Goal: Obtain resource: Obtain resource

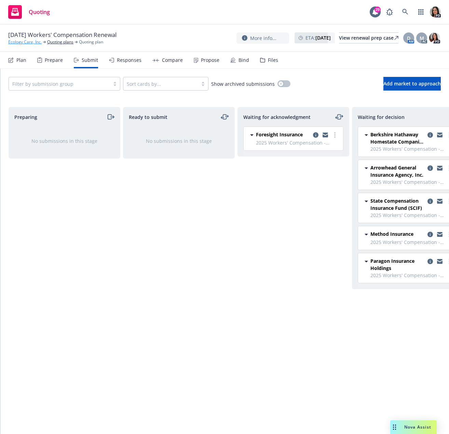
click at [32, 42] on link "Ecology Care, Inc." at bounding box center [25, 42] width 34 height 6
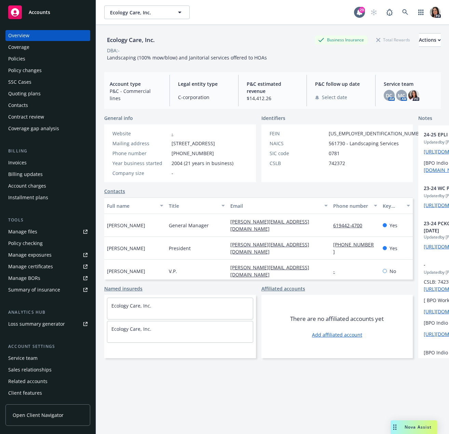
click at [22, 94] on div "Quoting plans" at bounding box center [24, 93] width 32 height 11
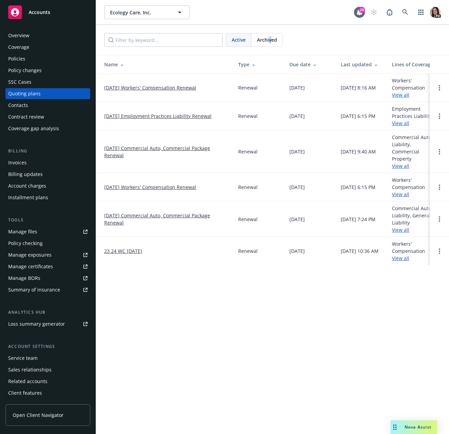
click at [270, 38] on span "Archived" at bounding box center [267, 39] width 20 height 7
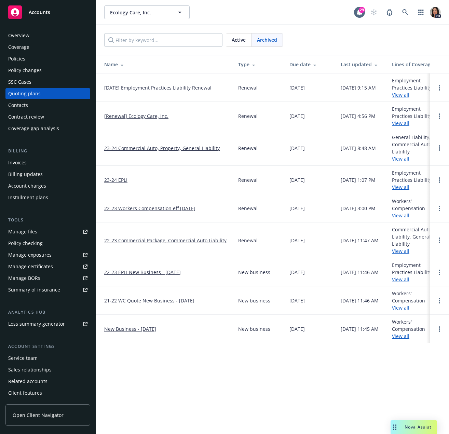
click at [237, 40] on span "Active" at bounding box center [239, 39] width 14 height 7
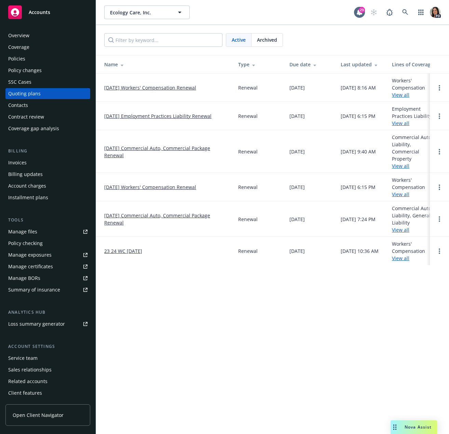
click at [168, 184] on link "10/27/24 Workers' Compensation Renewal" at bounding box center [150, 187] width 92 height 7
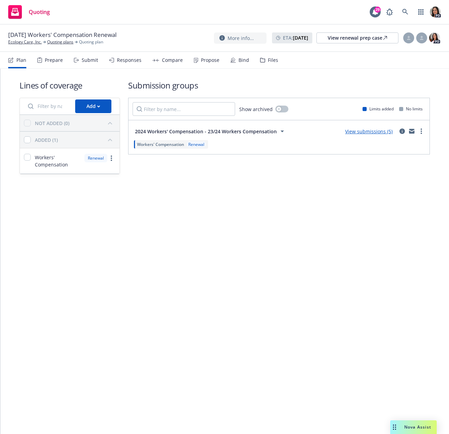
drag, startPoint x: 73, startPoint y: 53, endPoint x: 80, endPoint y: 56, distance: 8.0
click at [76, 54] on div "Plan Prepare Submit Responses Compare Propose Bind Files" at bounding box center [143, 60] width 270 height 16
click at [80, 57] on div "Submit" at bounding box center [86, 60] width 24 height 16
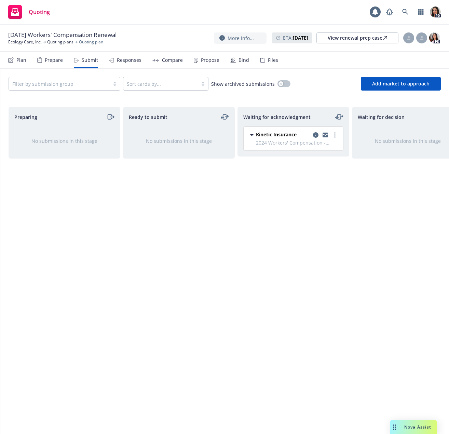
click at [133, 64] on div "Responses" at bounding box center [125, 60] width 32 height 16
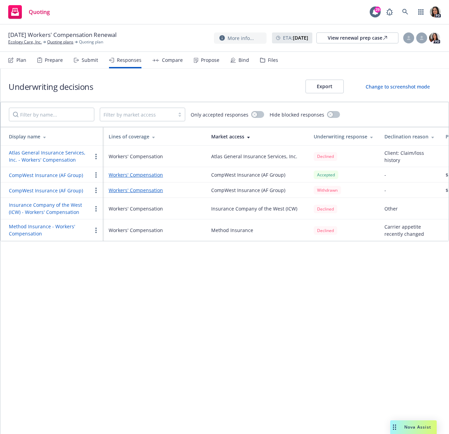
scroll to position [0, 197]
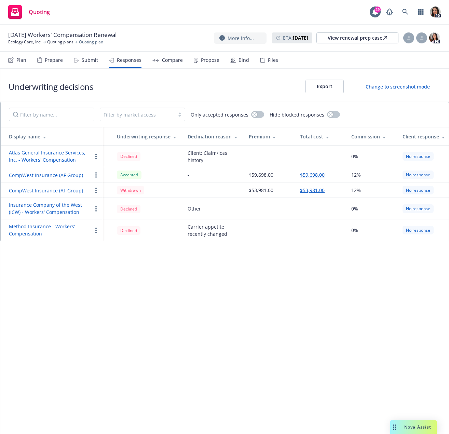
click at [315, 175] on button "$59,698.00" at bounding box center [312, 174] width 25 height 7
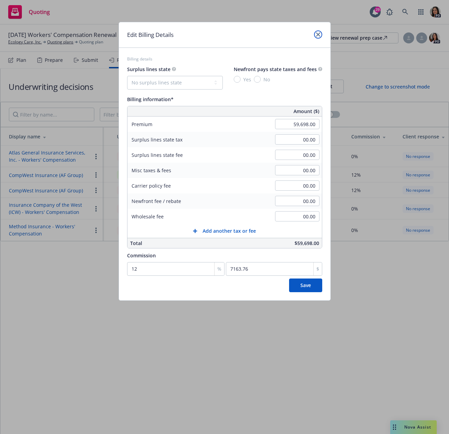
drag, startPoint x: 319, startPoint y: 34, endPoint x: 324, endPoint y: 50, distance: 16.4
click at [318, 34] on icon "close" at bounding box center [318, 34] width 4 height 4
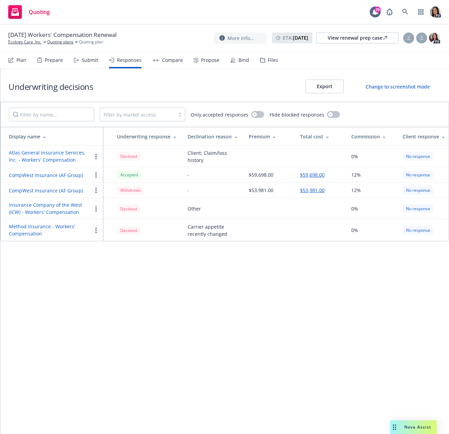
click at [95, 175] on icon "button" at bounding box center [95, 174] width 1 height 5
click at [175, 175] on div "Accepted" at bounding box center [147, 175] width 60 height 9
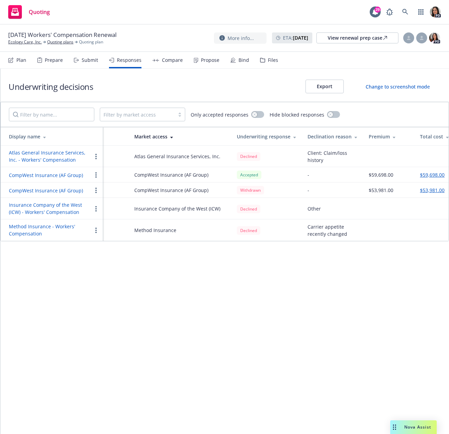
scroll to position [0, 0]
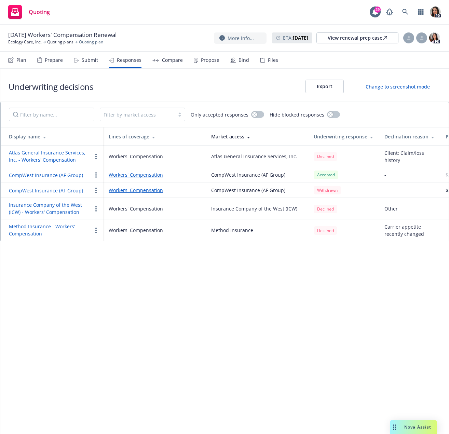
click at [148, 172] on link "Workers' Compensation" at bounding box center [155, 174] width 92 height 7
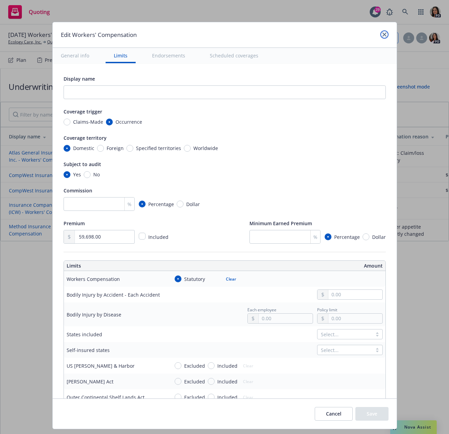
drag, startPoint x: 383, startPoint y: 36, endPoint x: 354, endPoint y: 43, distance: 30.4
click at [383, 36] on icon "close" at bounding box center [385, 34] width 4 height 4
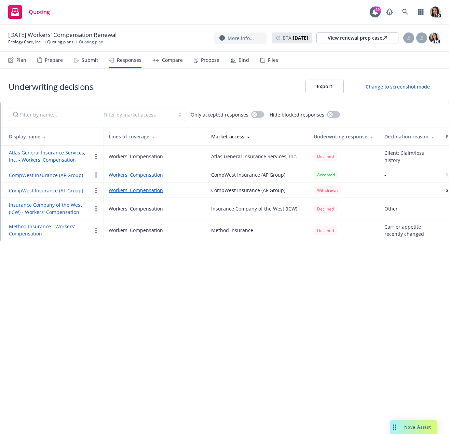
click at [74, 173] on button "CompWest Insurance (AF Group)" at bounding box center [46, 175] width 74 height 7
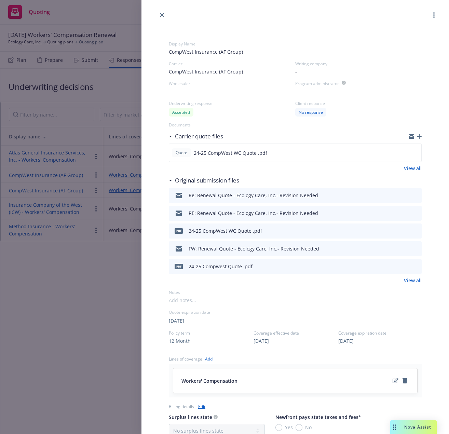
click at [402, 193] on icon "download file" at bounding box center [404, 194] width 4 height 4
click at [402, 231] on icon "download file" at bounding box center [404, 230] width 5 height 5
click at [158, 15] on link "close" at bounding box center [162, 15] width 8 height 8
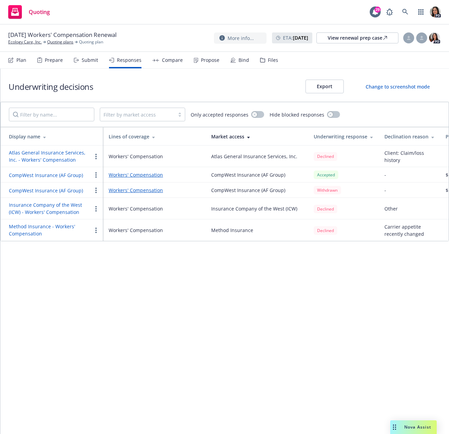
click at [211, 288] on div "Underwriting decisions Export Change to screenshot mode Filter by market access…" at bounding box center [224, 252] width 449 height 366
drag, startPoint x: 200, startPoint y: 331, endPoint x: 194, endPoint y: 321, distance: 11.9
click at [200, 331] on div "Underwriting decisions Export Change to screenshot mode Filter by market access…" at bounding box center [224, 252] width 449 height 366
click at [31, 42] on link "Ecology Care, Inc." at bounding box center [25, 42] width 34 height 6
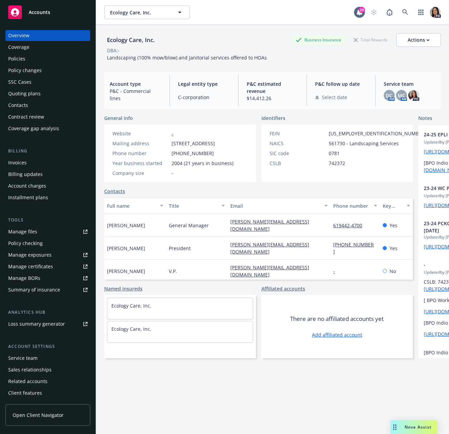
click at [34, 232] on div "Manage files" at bounding box center [22, 231] width 29 height 11
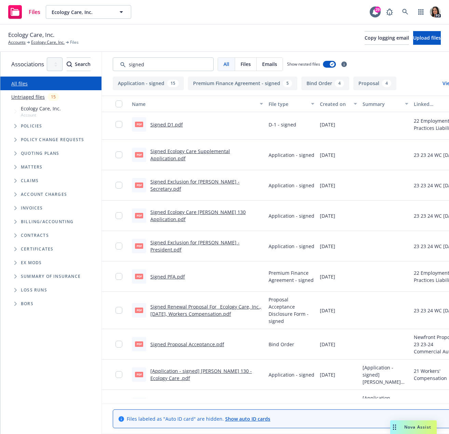
scroll to position [34, 0]
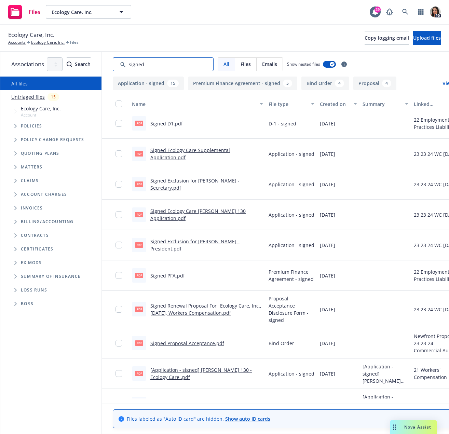
drag, startPoint x: 179, startPoint y: 63, endPoint x: 183, endPoint y: 63, distance: 4.4
click at [179, 63] on input "Search by keyword..." at bounding box center [163, 64] width 101 height 14
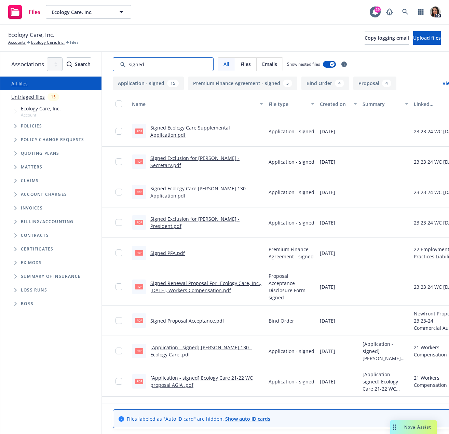
scroll to position [68, 0]
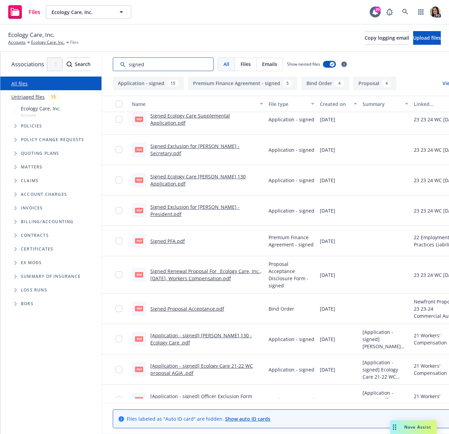
click at [180, 64] on input "Search by keyword..." at bounding box center [163, 64] width 101 height 14
drag, startPoint x: 192, startPoint y: 66, endPoint x: 49, endPoint y: 52, distance: 144.0
click at [49, 52] on div "Associations All years 2027 2026 2025 2024 2023 2022 2021 2020 2019 2018 2017 2…" at bounding box center [224, 243] width 449 height 382
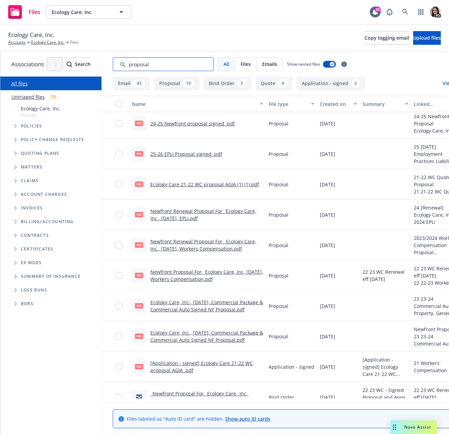
scroll to position [0, 0]
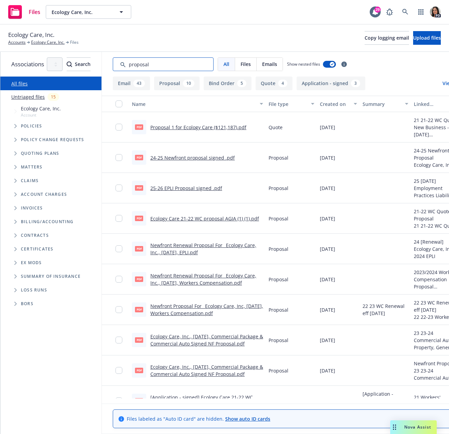
type input "proposal"
click at [204, 158] on link "24-25 Newfront proposal signed .pdf" at bounding box center [193, 158] width 84 height 6
